Goal: Information Seeking & Learning: Learn about a topic

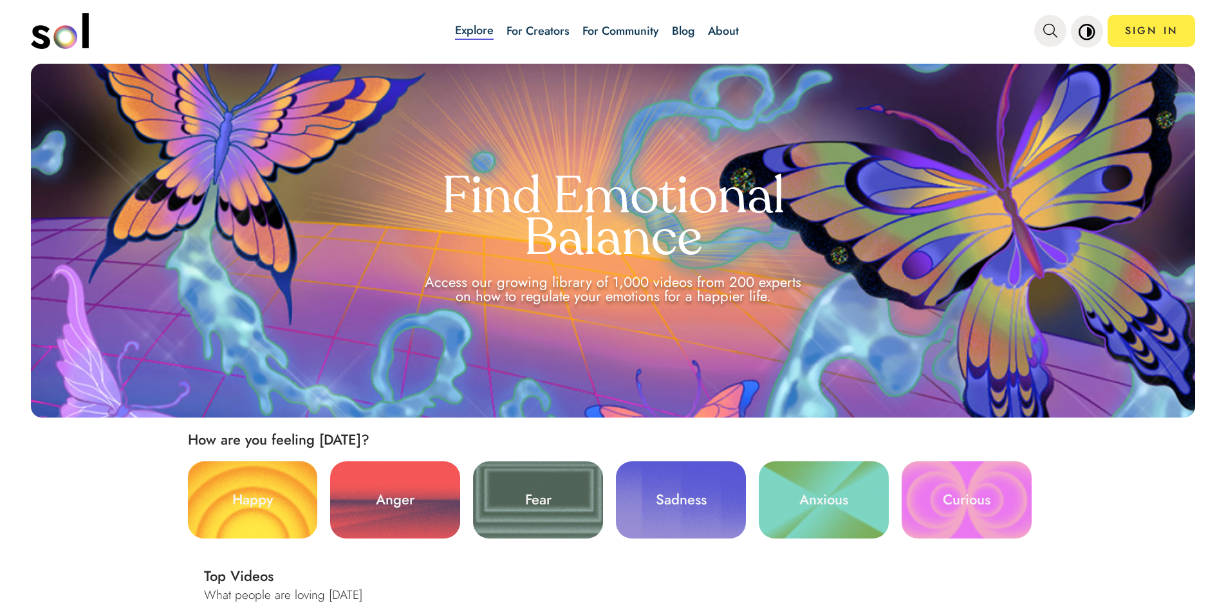
drag, startPoint x: 1137, startPoint y: 0, endPoint x: 462, endPoint y: 30, distance: 675.1
click at [462, 30] on link "Explore" at bounding box center [474, 31] width 39 height 18
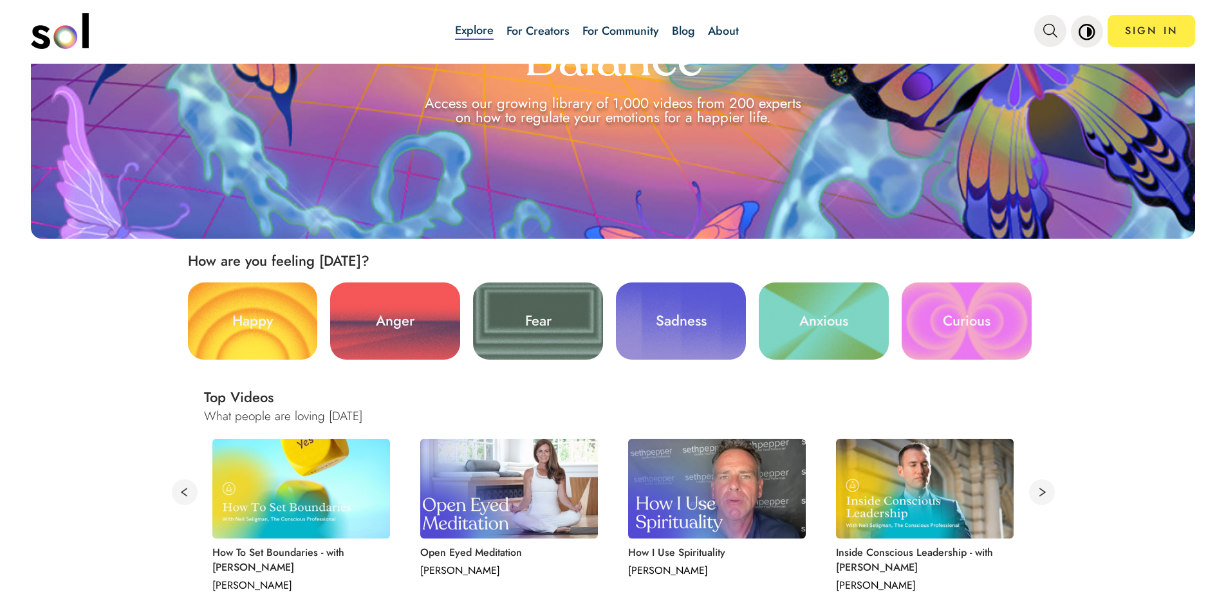
scroll to position [193, 0]
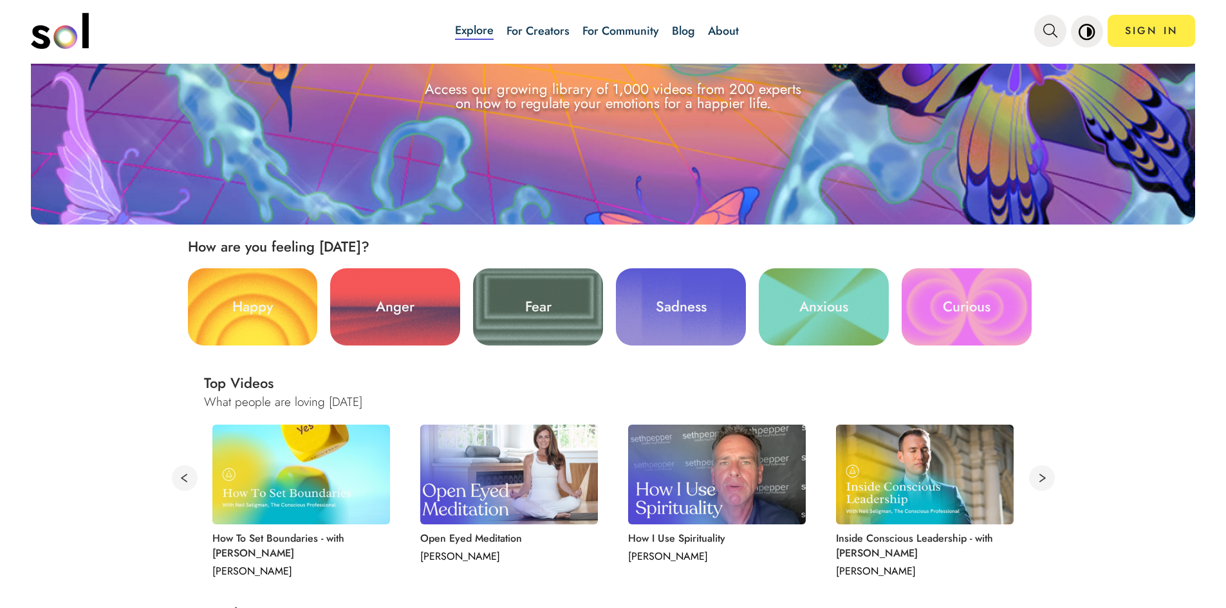
click at [795, 306] on link "Anxious" at bounding box center [824, 306] width 130 height 77
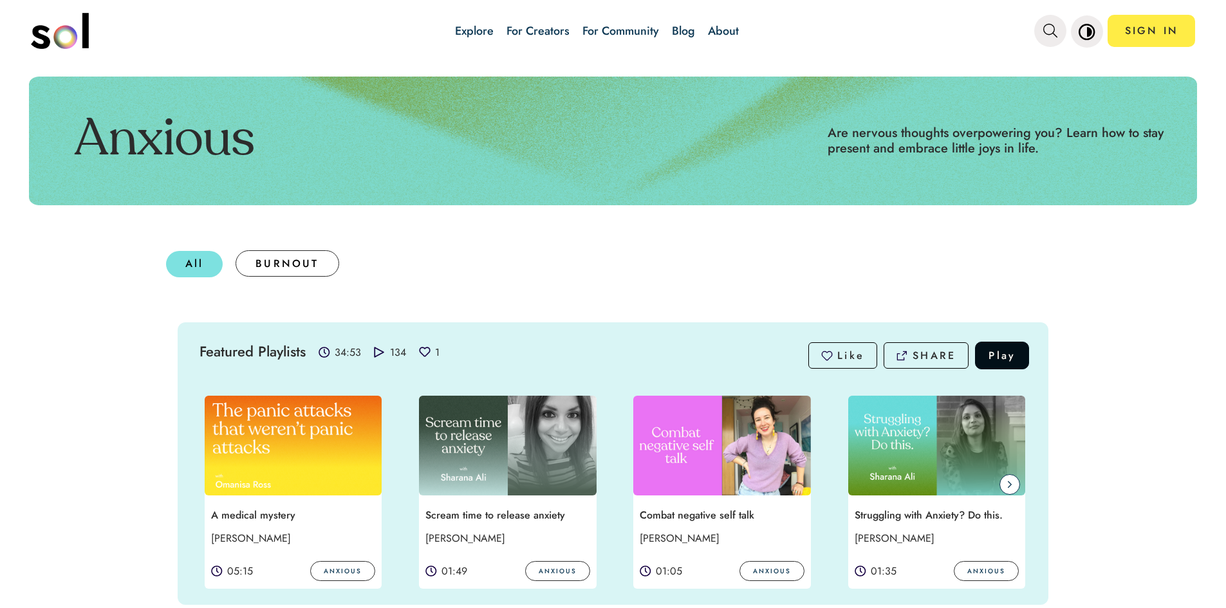
click at [1007, 481] on icon at bounding box center [1009, 484] width 5 height 10
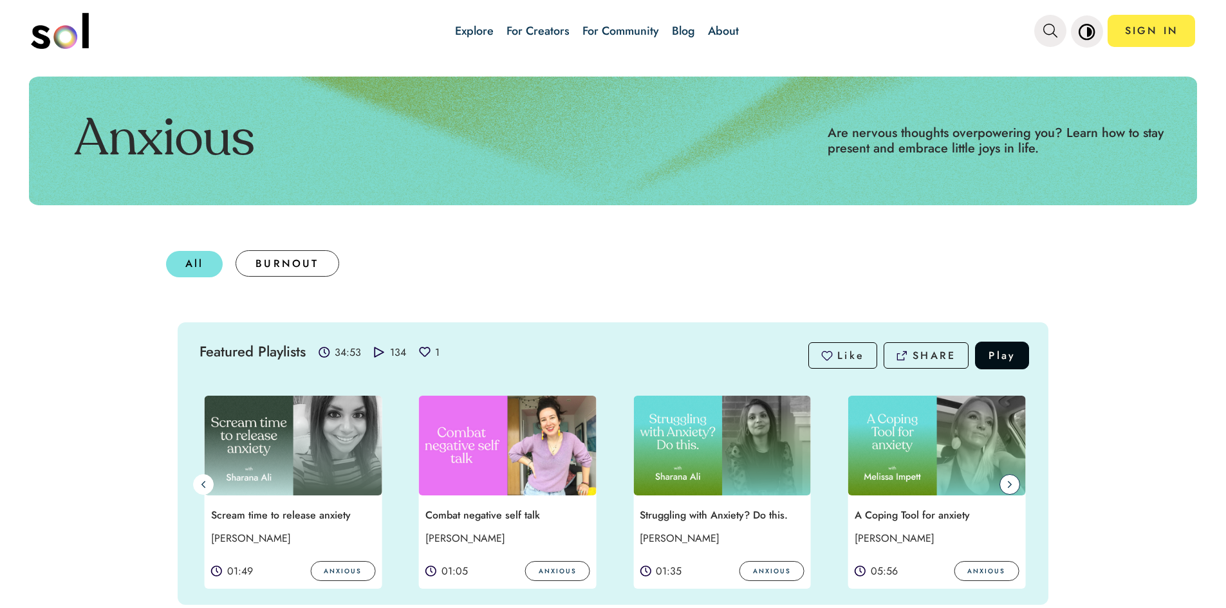
click at [1008, 484] on span at bounding box center [1009, 484] width 21 height 21
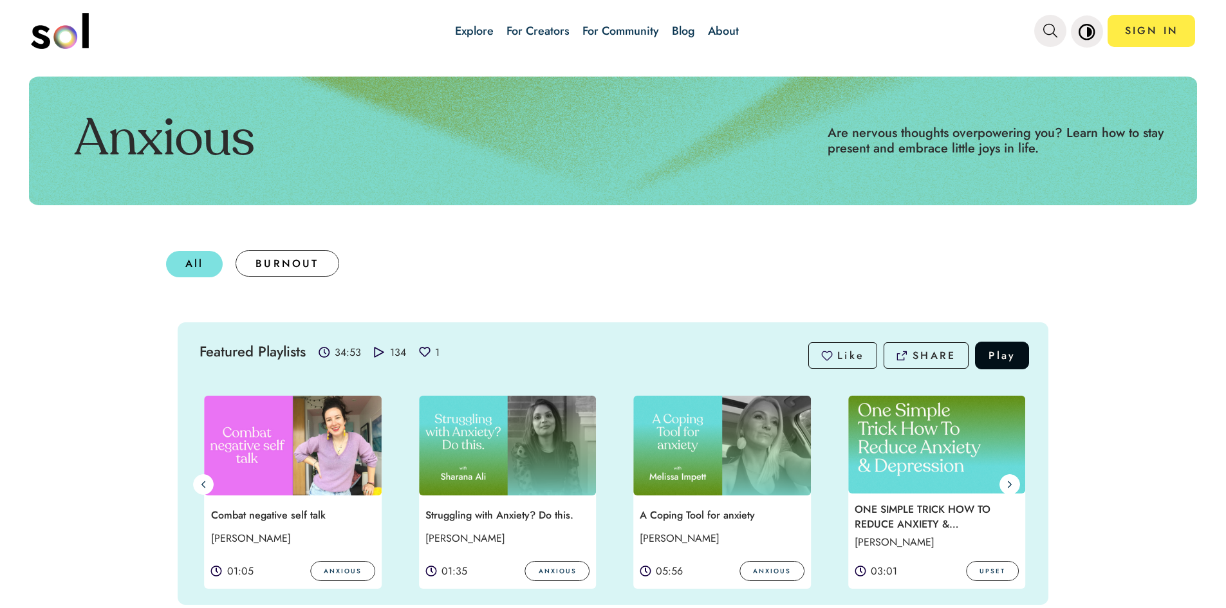
click at [724, 437] on img at bounding box center [722, 446] width 178 height 100
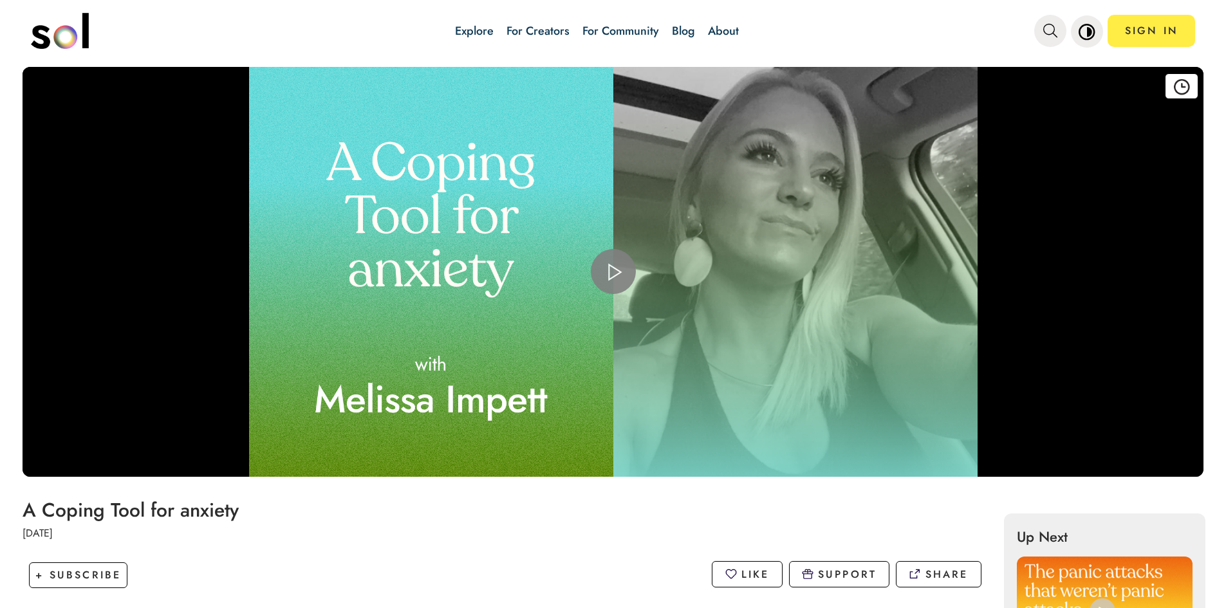
click at [613, 272] on span "Video Player" at bounding box center [613, 272] width 0 height 0
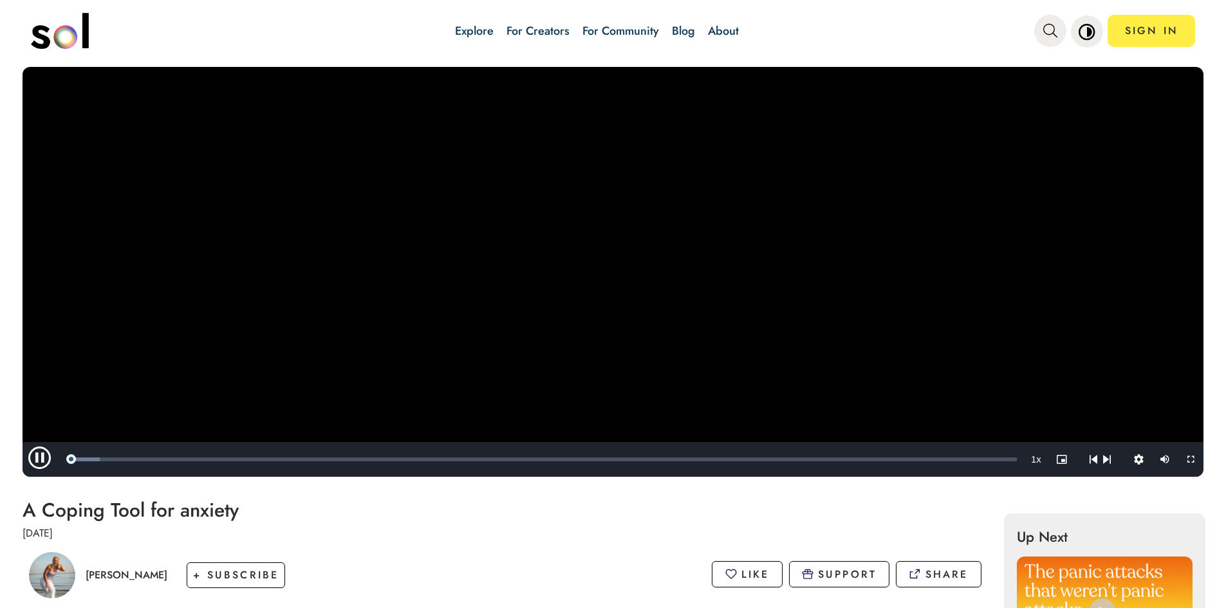
click at [592, 256] on video "Video Player" at bounding box center [613, 272] width 1181 height 410
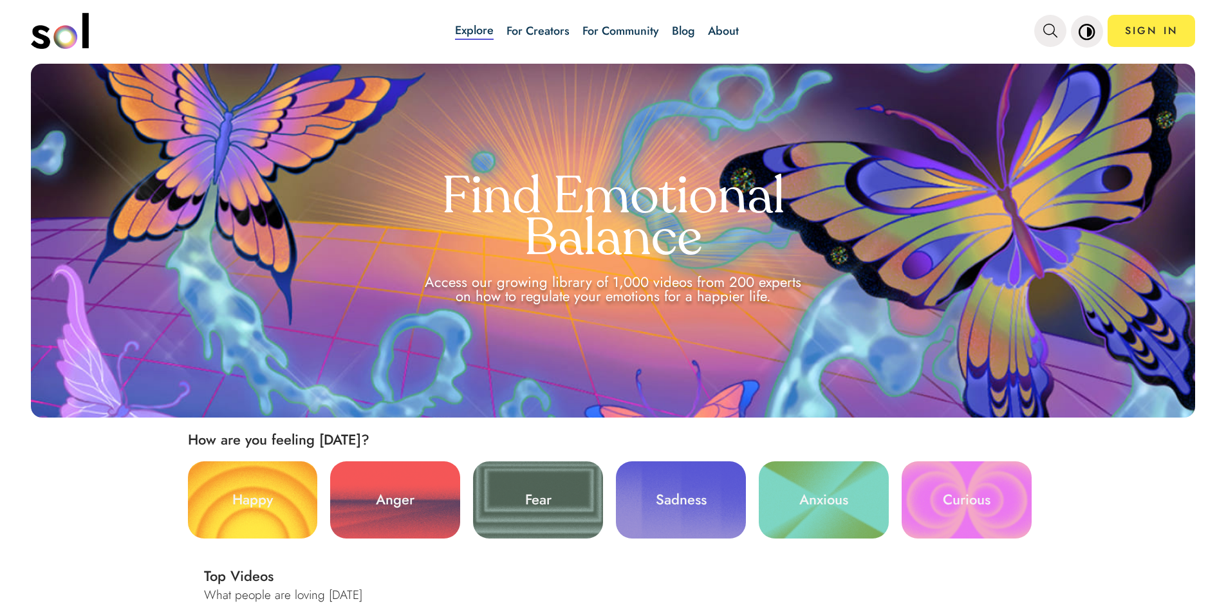
click at [684, 32] on link "Blog" at bounding box center [683, 31] width 23 height 17
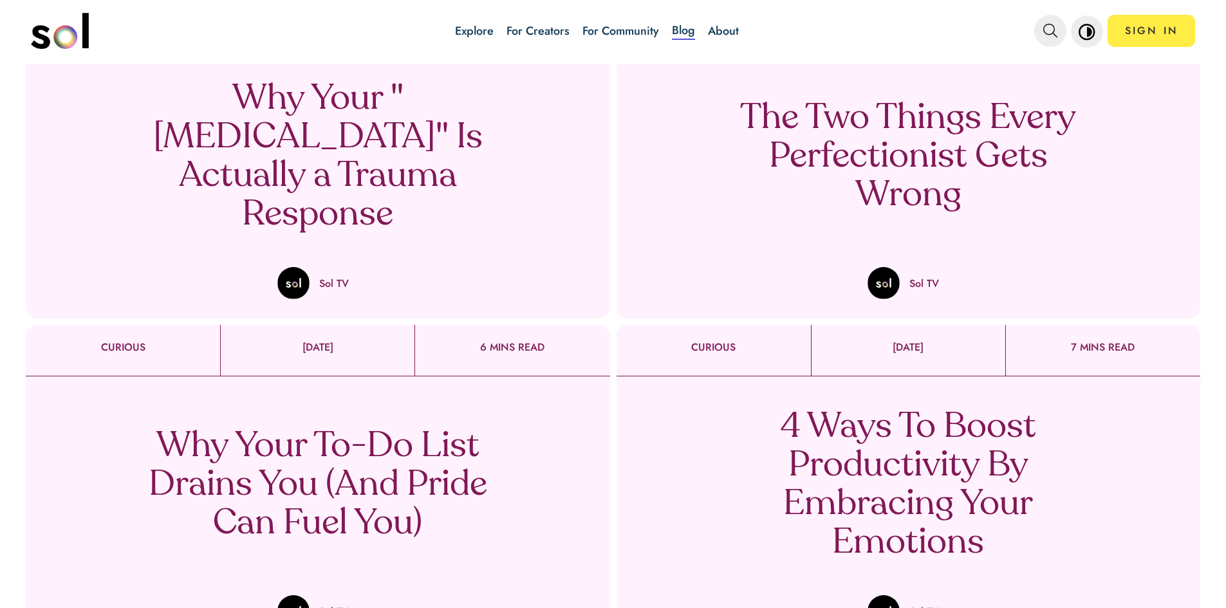
scroll to position [837, 0]
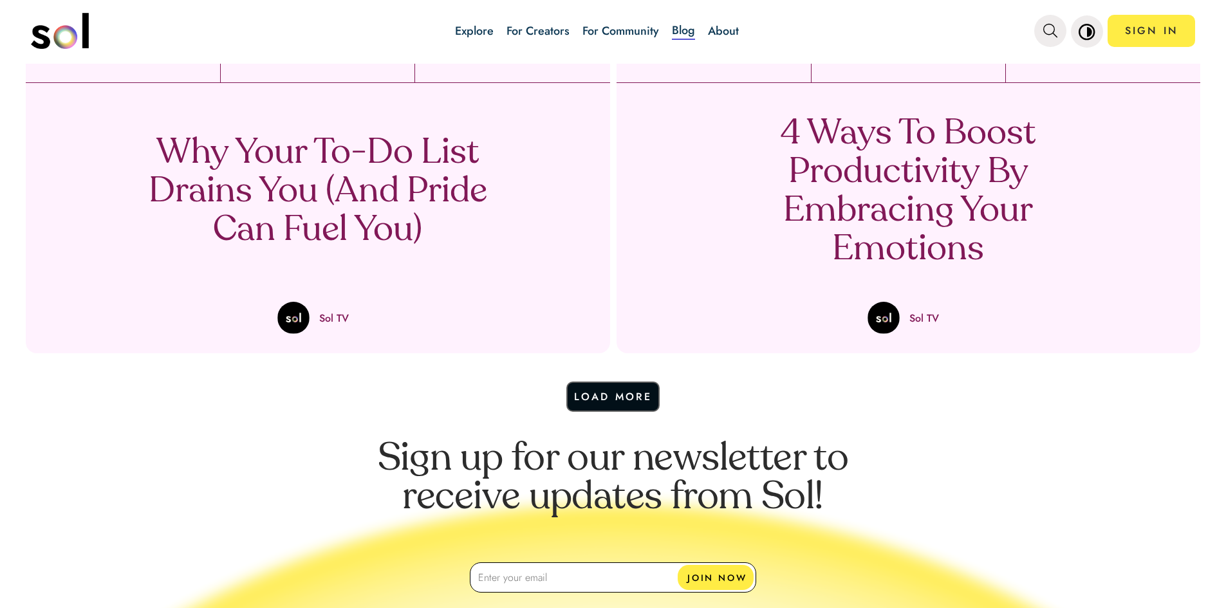
click at [604, 389] on button "Load More" at bounding box center [613, 397] width 94 height 30
click at [607, 396] on button "Load More" at bounding box center [613, 397] width 94 height 30
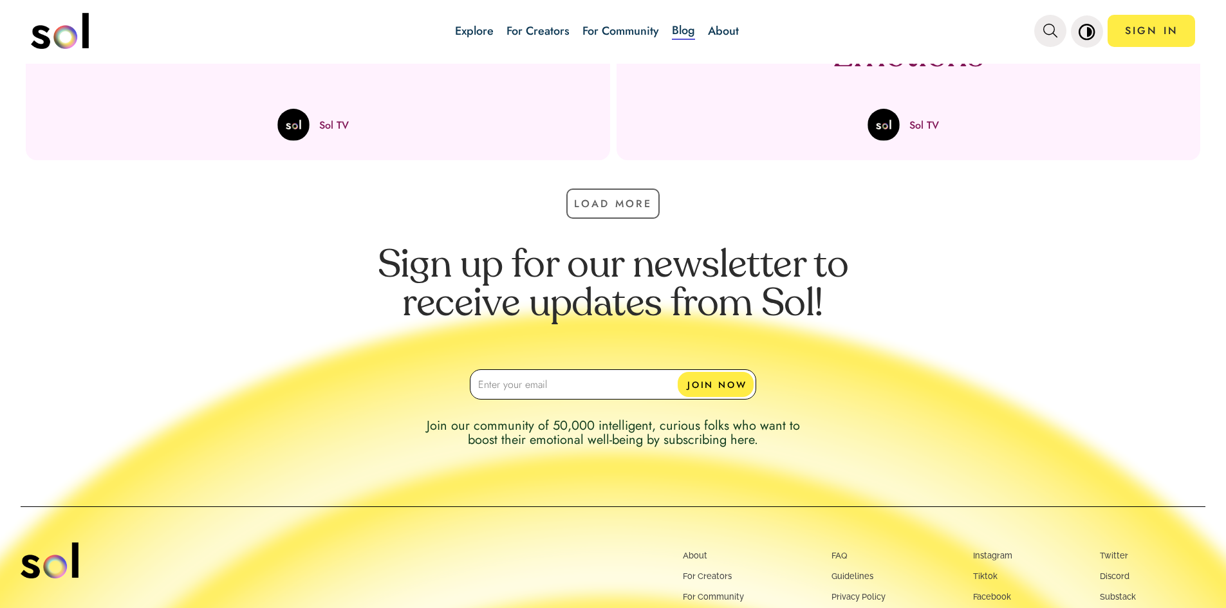
scroll to position [901, 0]
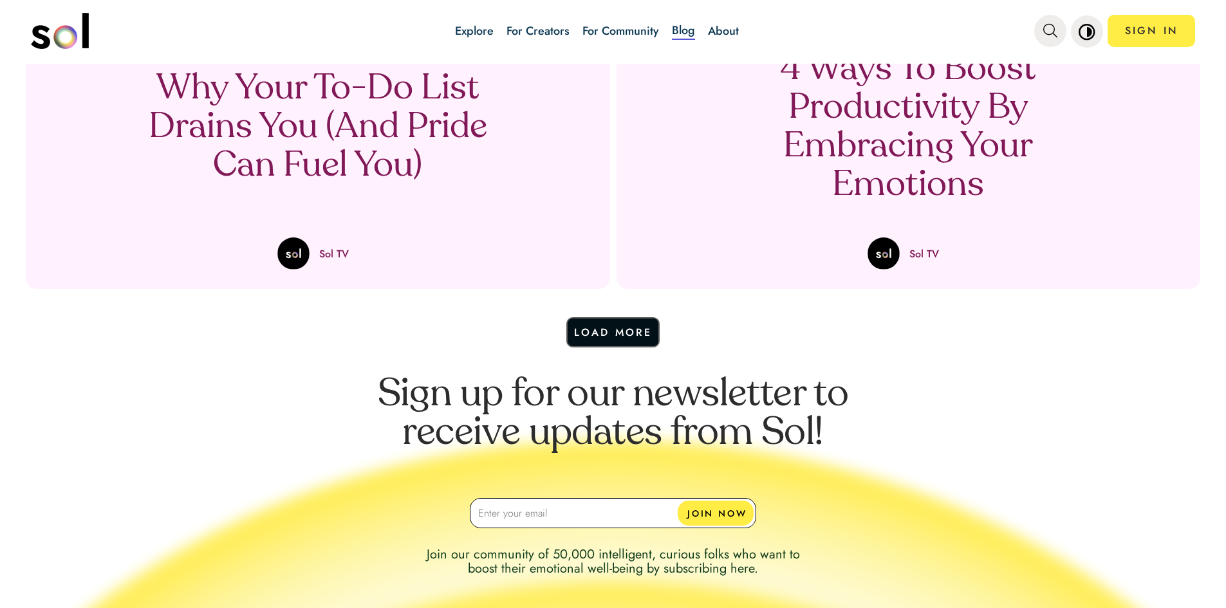
click at [615, 325] on button "Load More" at bounding box center [613, 332] width 94 height 30
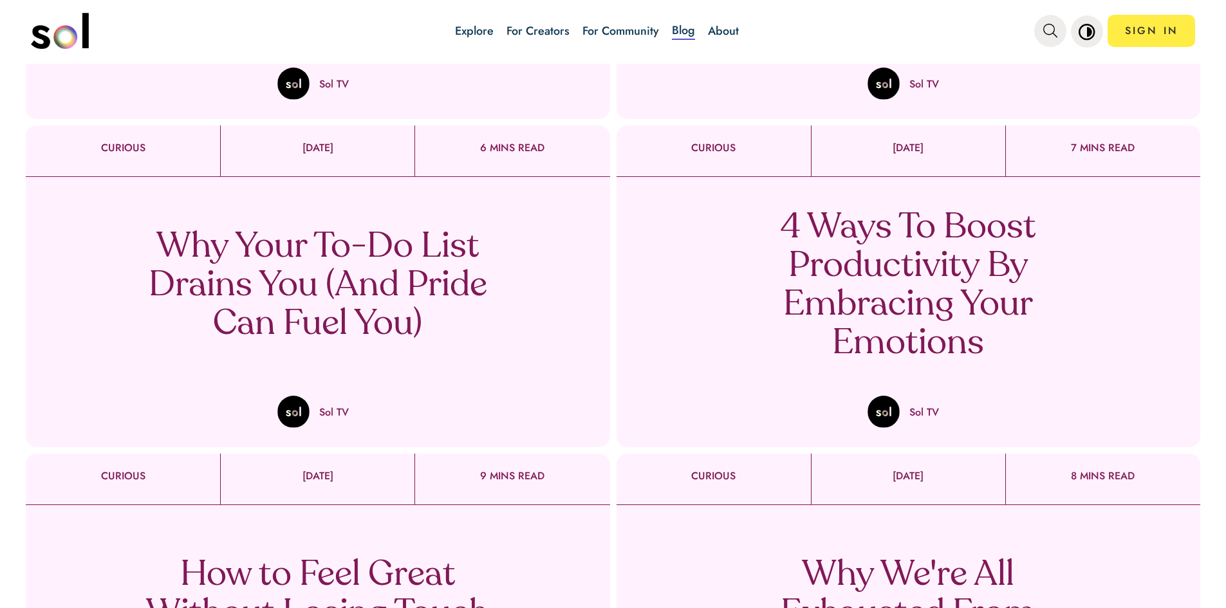
scroll to position [708, 0]
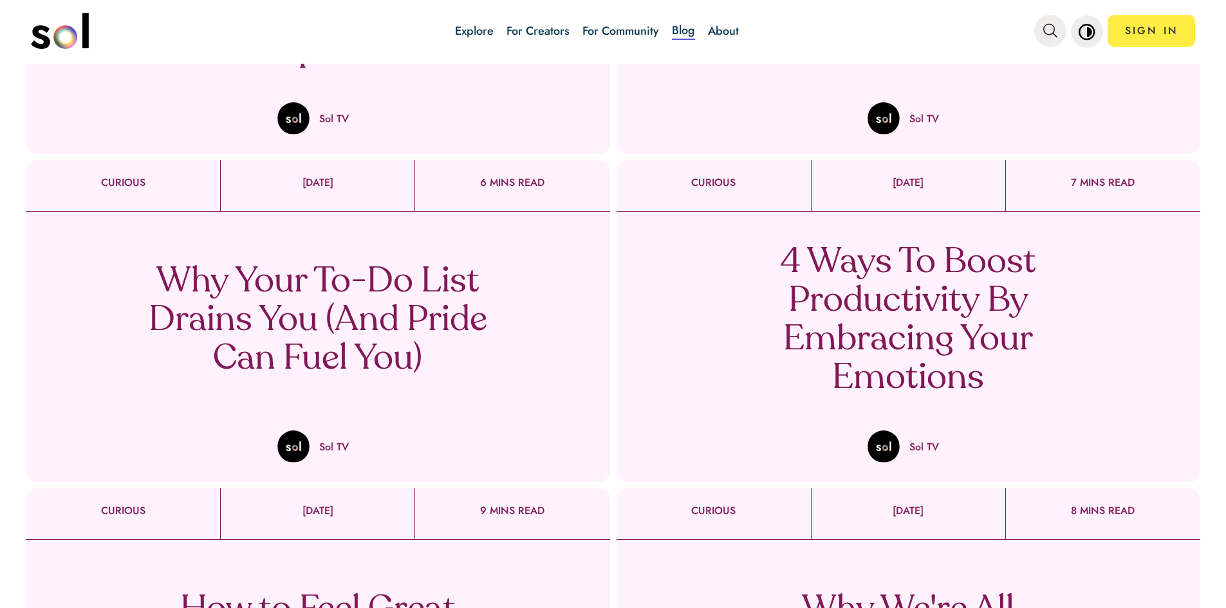
click at [913, 302] on p "4 Ways To Boost Productivity By Embracing Your Emotions" at bounding box center [908, 321] width 380 height 154
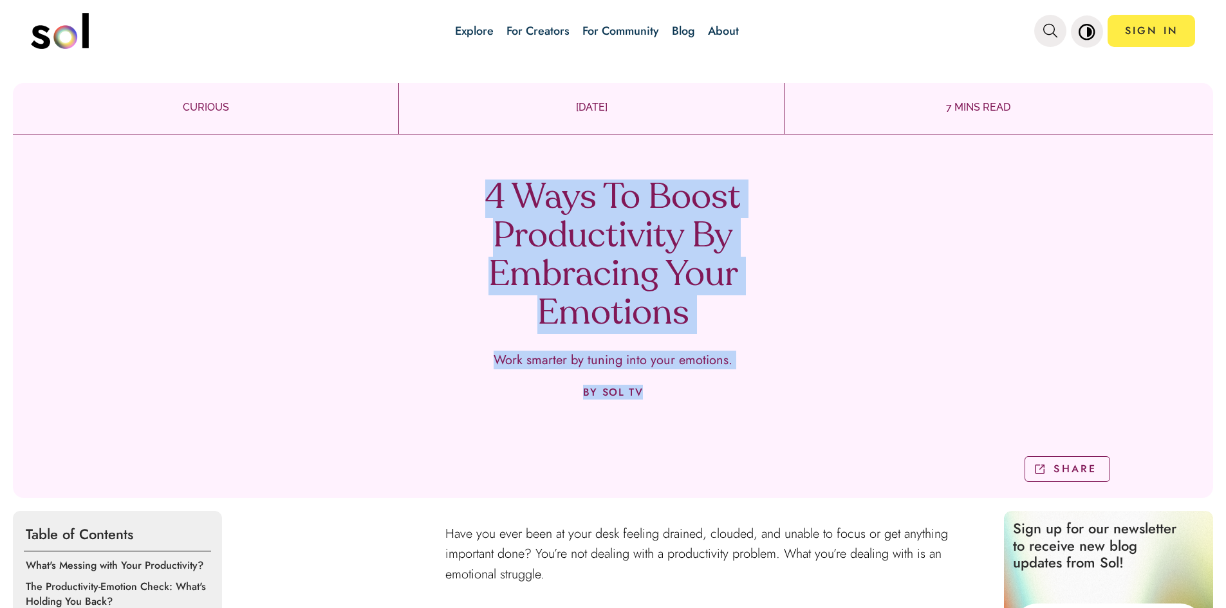
drag, startPoint x: 467, startPoint y: 187, endPoint x: 801, endPoint y: 423, distance: 408.7
click at [801, 423] on div "4 Ways To Boost Productivity By Embracing Your Emotions Work smarter by tuning …" at bounding box center [613, 317] width 1200 height 364
click at [770, 322] on h1 "4 Ways To Boost Productivity By Embracing Your Emotions" at bounding box center [613, 257] width 380 height 154
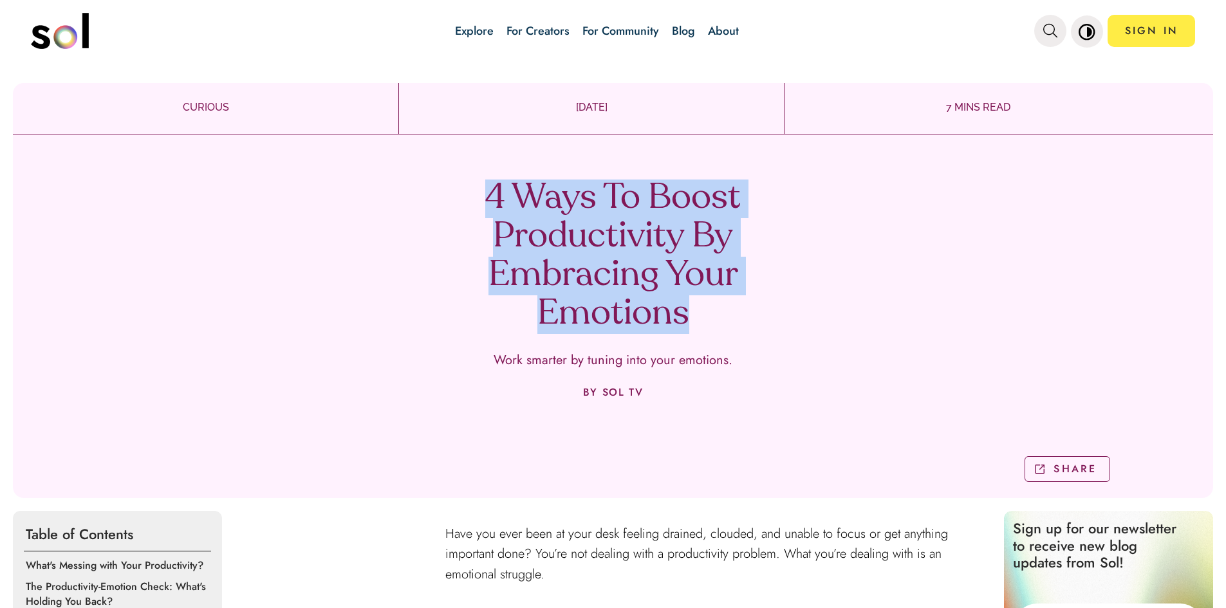
drag, startPoint x: 564, startPoint y: 196, endPoint x: 732, endPoint y: 315, distance: 206.8
click at [732, 315] on h1 "4 Ways To Boost Productivity By Embracing Your Emotions" at bounding box center [613, 257] width 380 height 154
copy h1 "4 Ways To Boost Productivity By Embracing Your Emotions"
click at [391, 230] on div "4 Ways To Boost Productivity By Embracing Your Emotions Work smarter by tuning …" at bounding box center [613, 317] width 1200 height 364
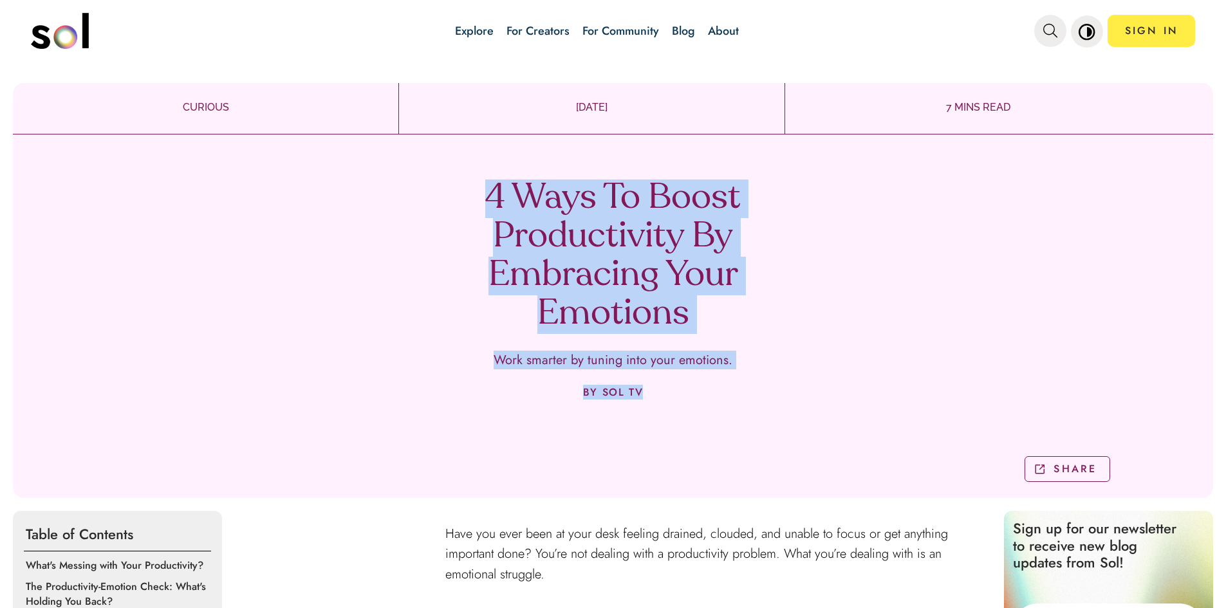
drag, startPoint x: 476, startPoint y: 191, endPoint x: 687, endPoint y: 409, distance: 303.1
click at [687, 409] on div "4 Ways To Boost Productivity By Embracing Your Emotions Work smarter by tuning …" at bounding box center [613, 317] width 1200 height 364
copy div "4 Ways To Boost Productivity By Embracing Your Emotions Work smarter by tuning …"
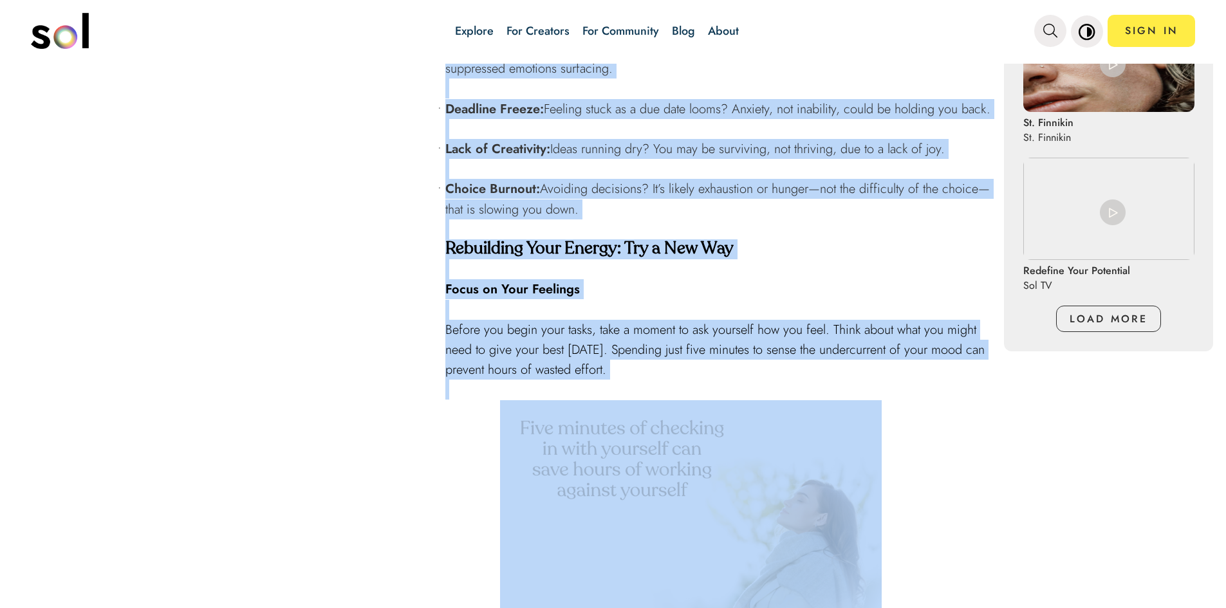
scroll to position [1287, 0]
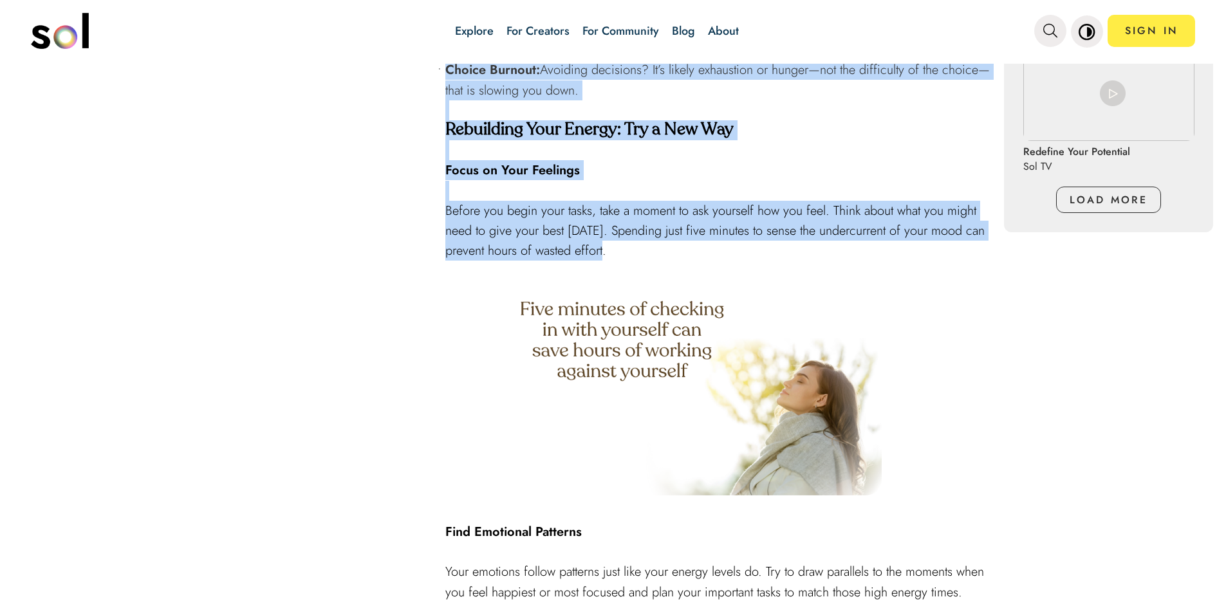
drag, startPoint x: 440, startPoint y: 274, endPoint x: 778, endPoint y: 290, distance: 338.9
click at [778, 290] on div "Have you ever been at your desk feeling drained, clouded, and unable to focus o…" at bounding box center [718, 532] width 546 height 2590
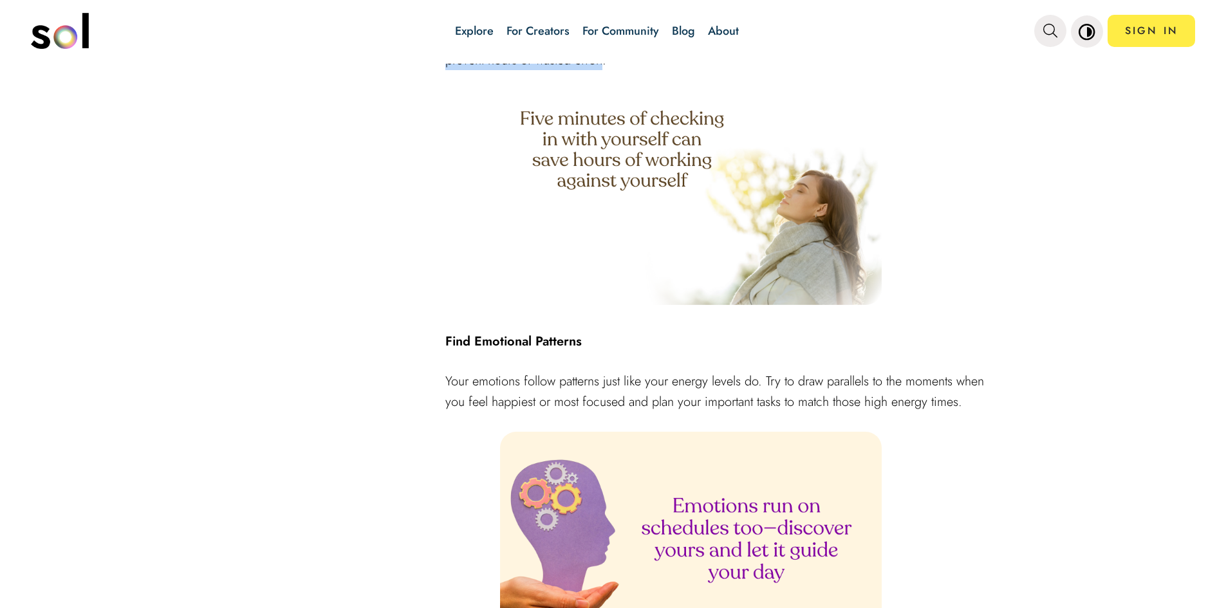
scroll to position [1480, 0]
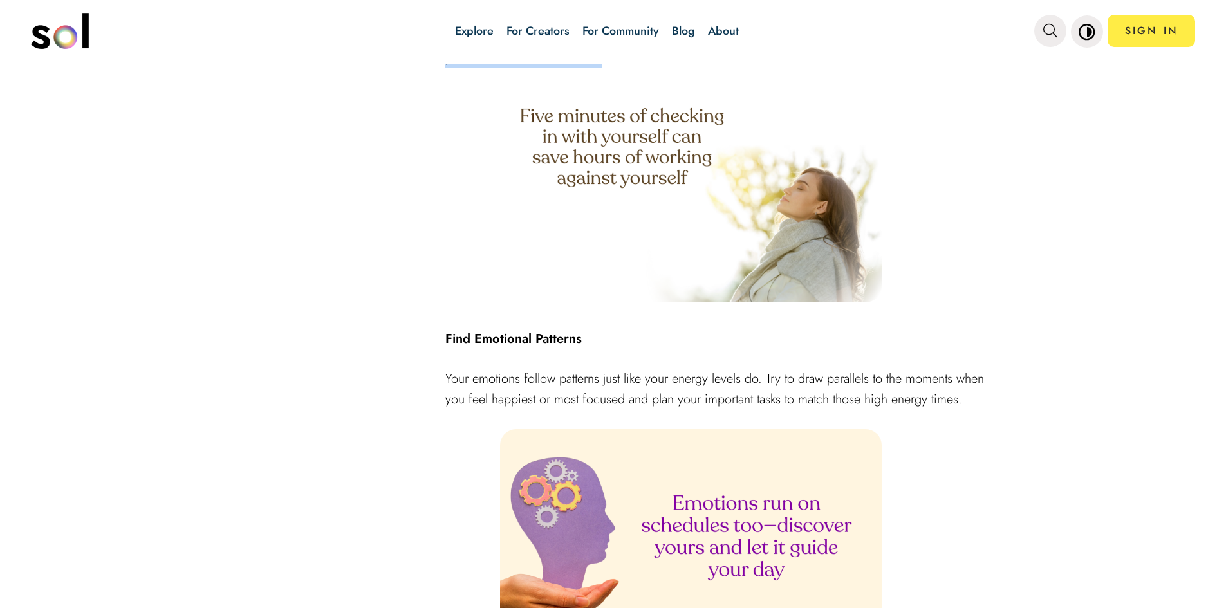
copy div "Have you ever been at your desk feeling drained, clouded, and unable to focus o…"
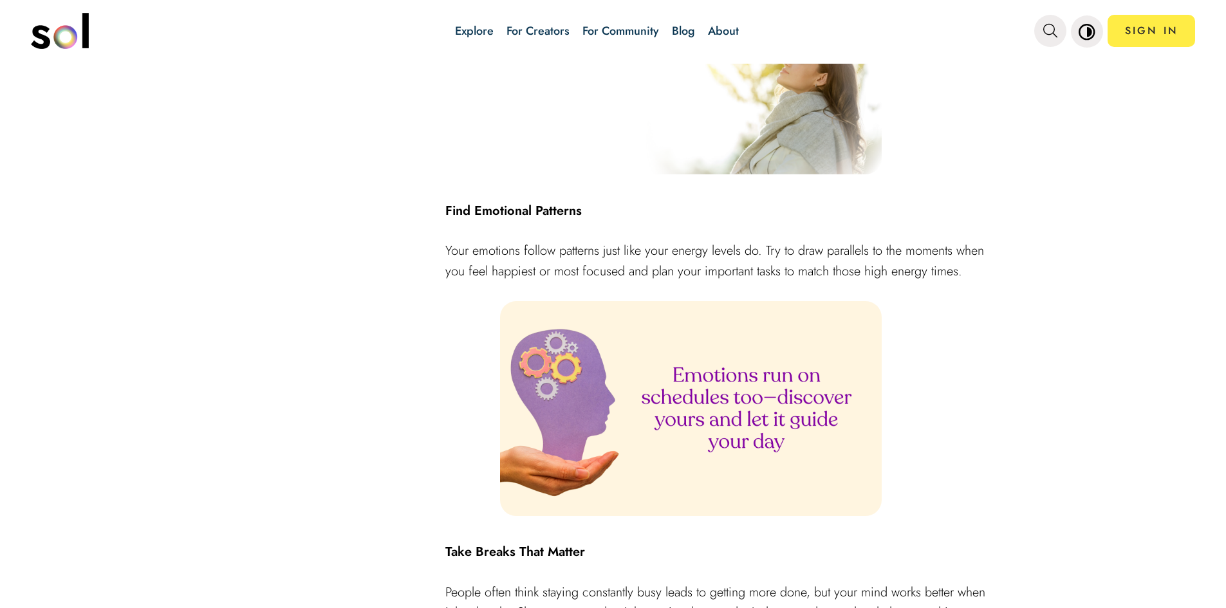
scroll to position [1609, 0]
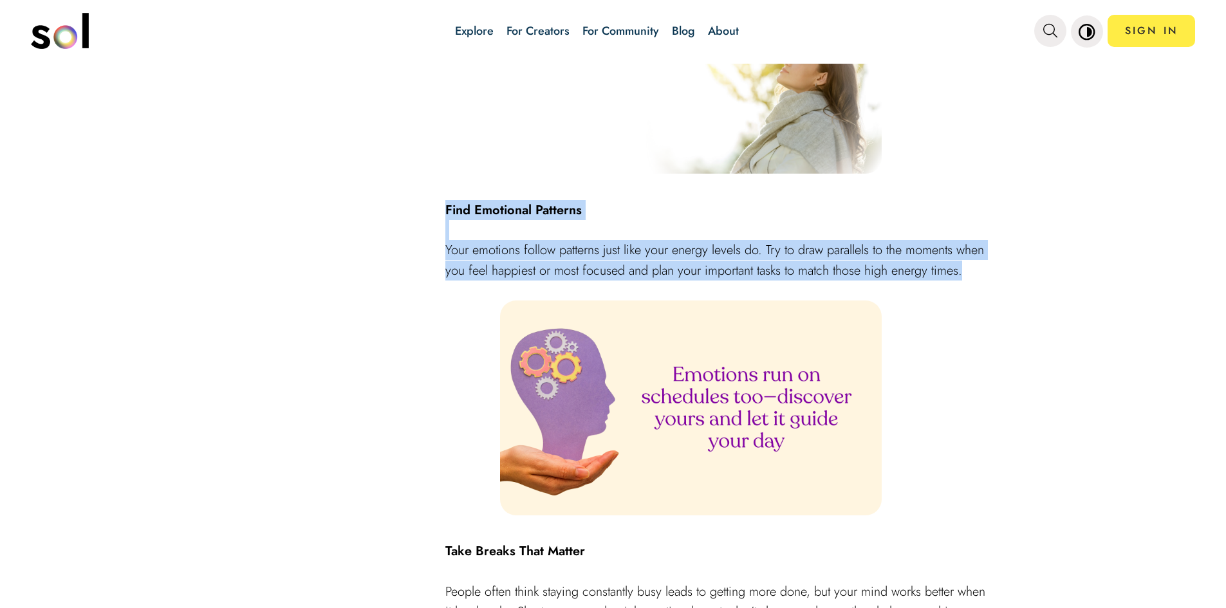
drag, startPoint x: 436, startPoint y: 252, endPoint x: 987, endPoint y: 306, distance: 553.5
click at [987, 306] on div "Table of Contents What's Messing with Your Productivity? The Productivity-Emoti…" at bounding box center [613, 210] width 1200 height 2616
copy div "Find Emotional Patterns Your emotions follow patterns just like your energy lev…"
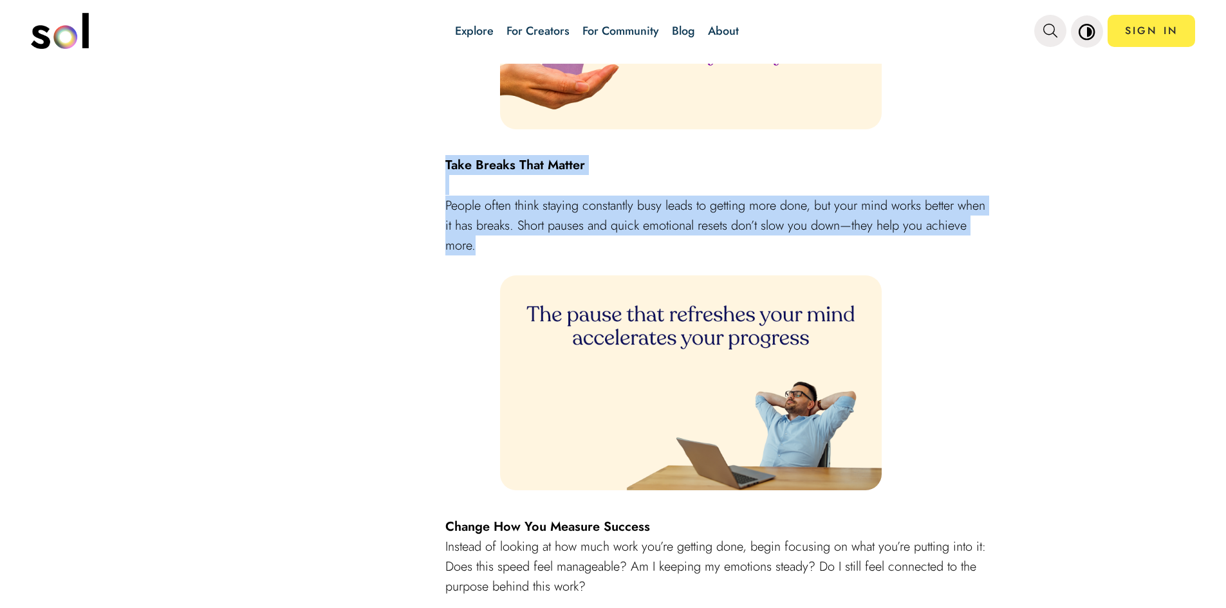
drag, startPoint x: 437, startPoint y: 202, endPoint x: 933, endPoint y: 279, distance: 501.5
copy div "Take Breaks That Matter People often think staying constantly busy leads to get…"
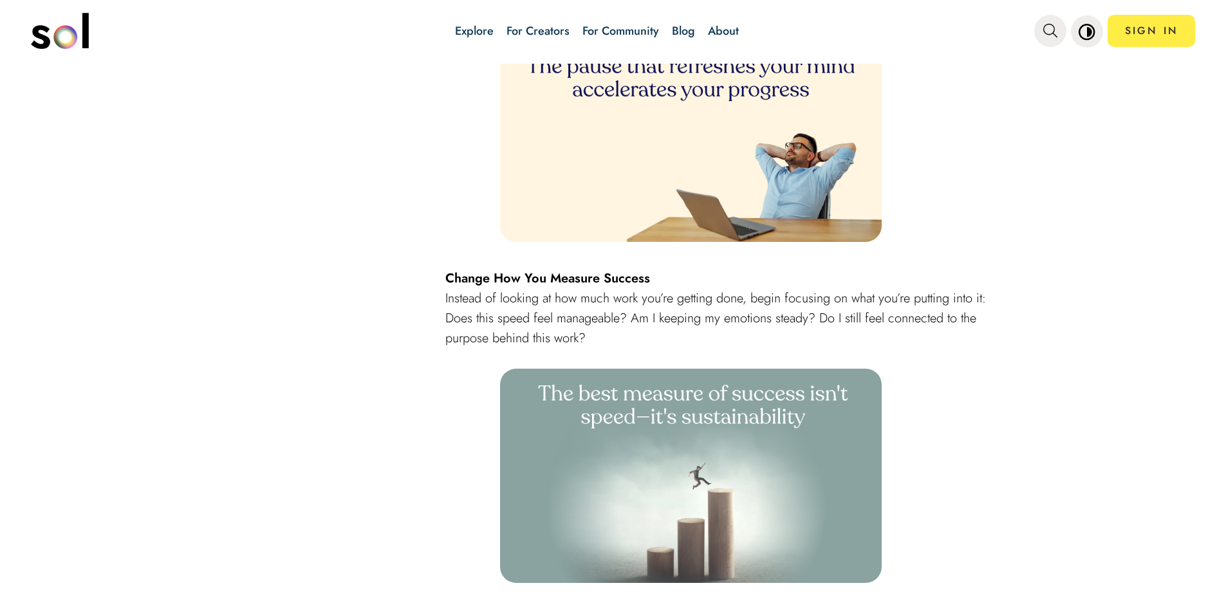
scroll to position [2317, 0]
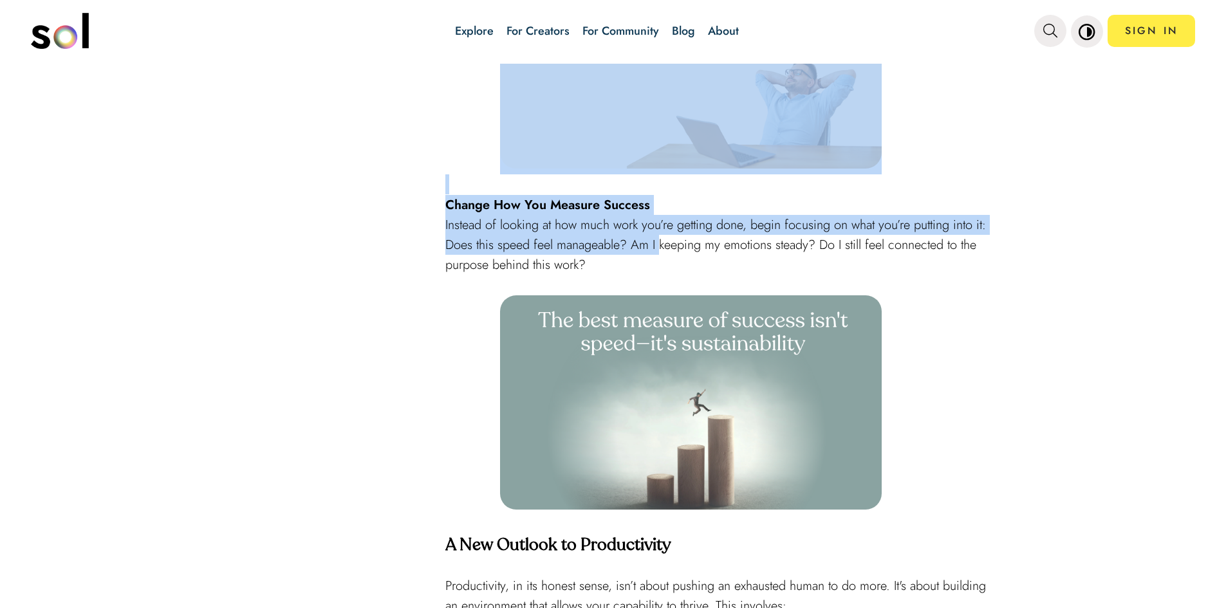
drag, startPoint x: 440, startPoint y: 245, endPoint x: 683, endPoint y: 300, distance: 249.3
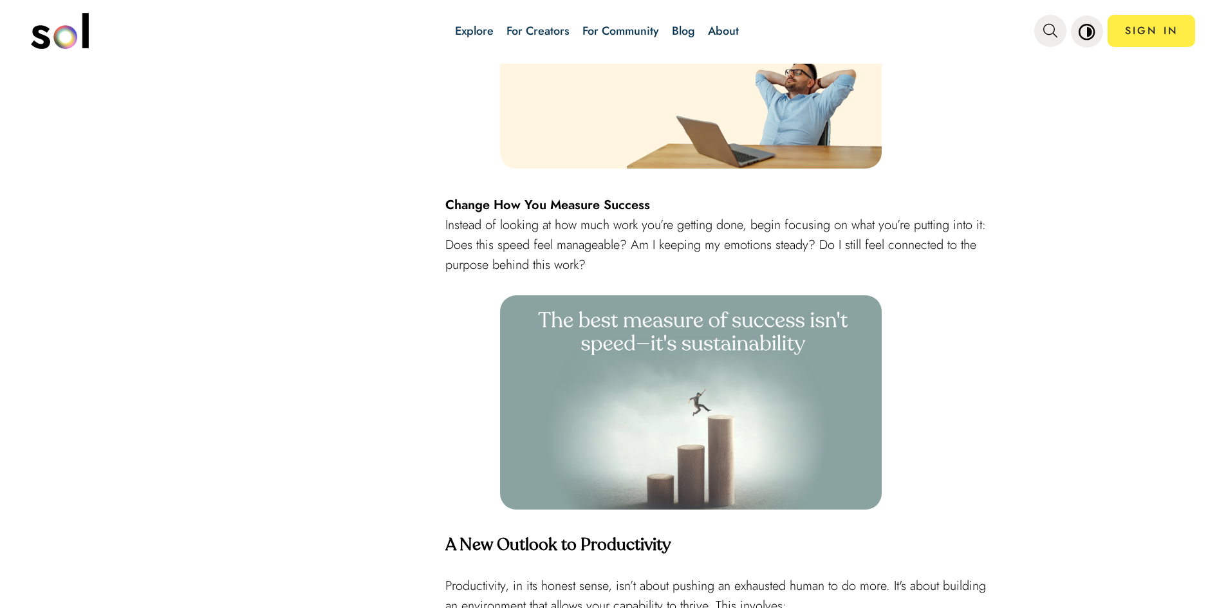
click at [703, 275] on p "Instead of looking at how much work you’re getting done, begin focusing on what…" at bounding box center [718, 245] width 546 height 60
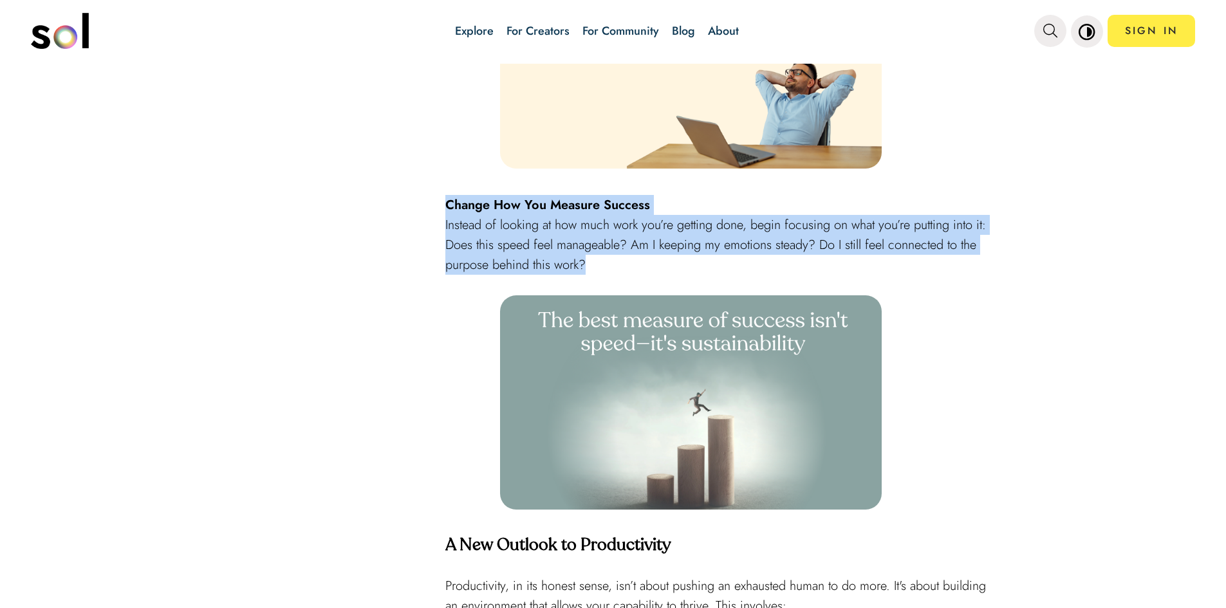
drag, startPoint x: 651, startPoint y: 308, endPoint x: 440, endPoint y: 242, distance: 220.5
copy div "Change How You Measure Success Instead of looking at how much work you’re getti…"
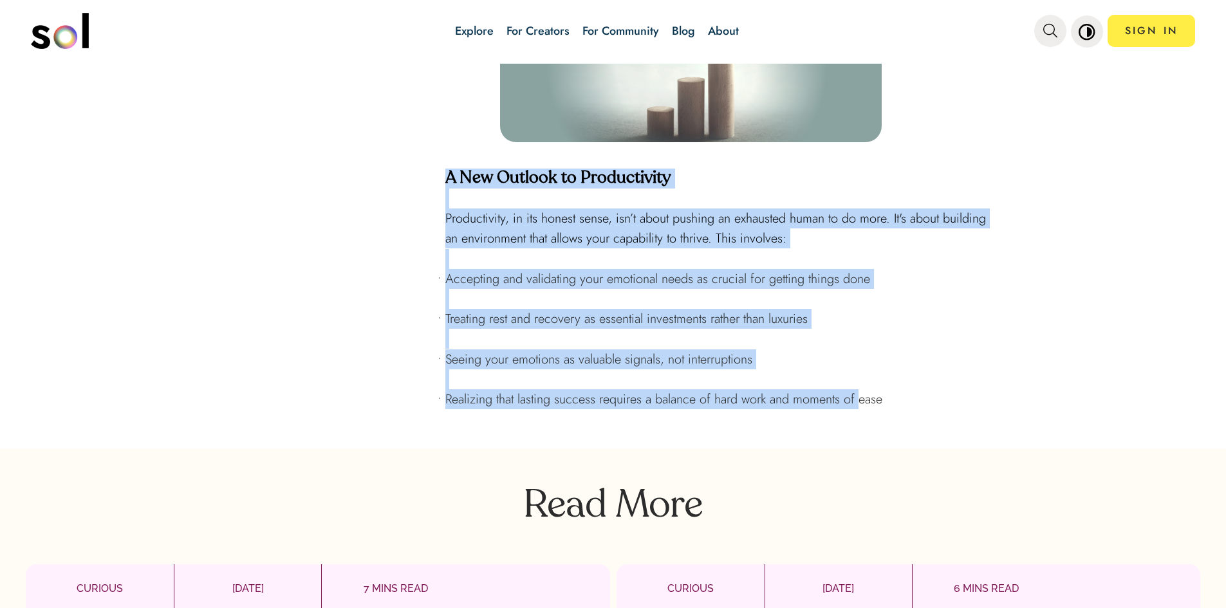
scroll to position [2703, 0]
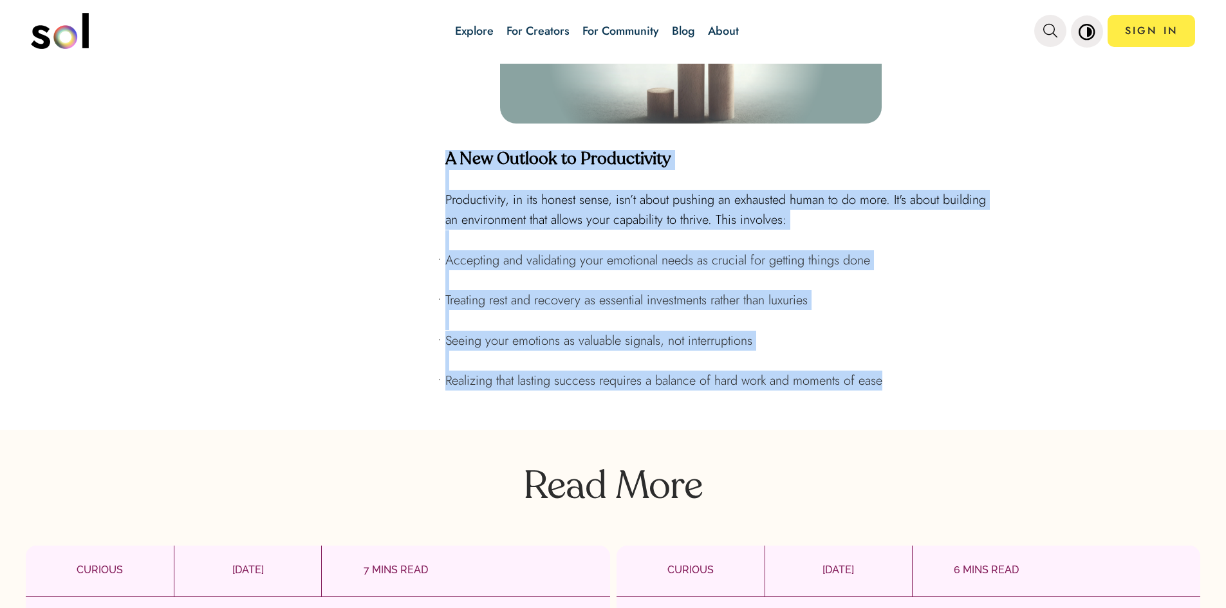
drag, startPoint x: 481, startPoint y: 273, endPoint x: 894, endPoint y: 419, distance: 437.6
copy div "A New Outlook to Productivity Productivity, in its honest sense, isn’t about pu…"
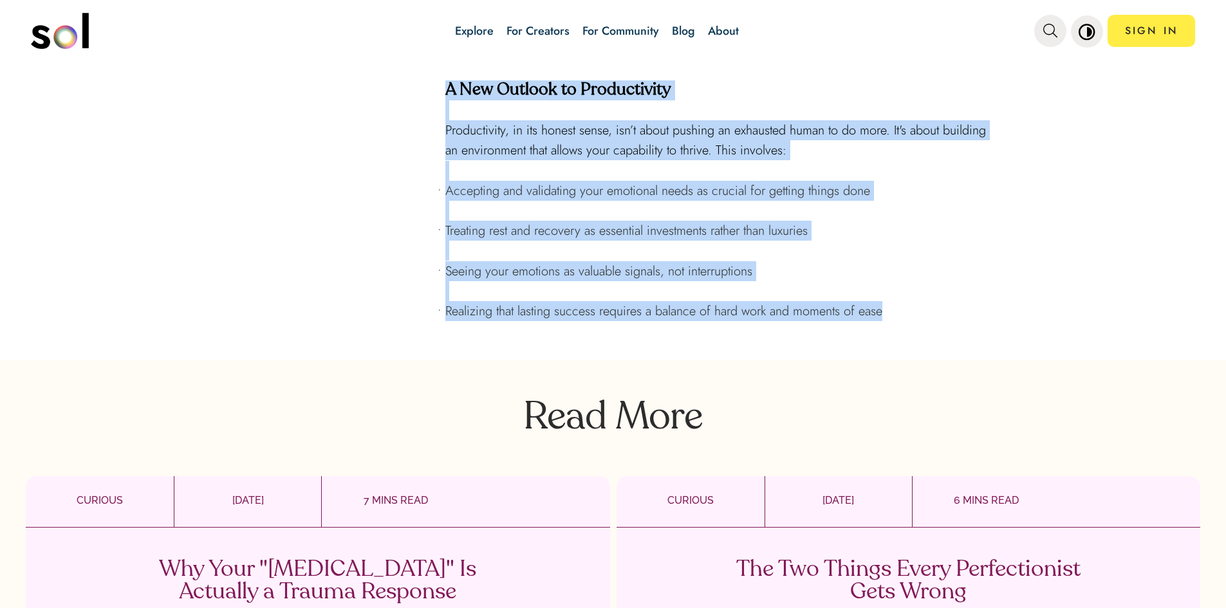
scroll to position [2960, 0]
